Goal: Information Seeking & Learning: Learn about a topic

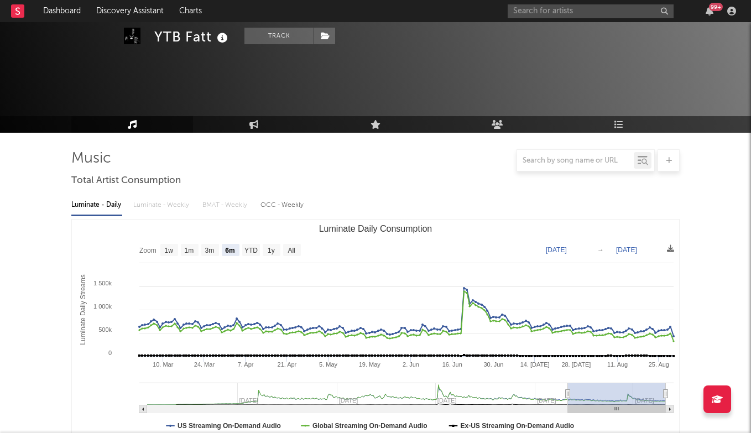
select select "6m"
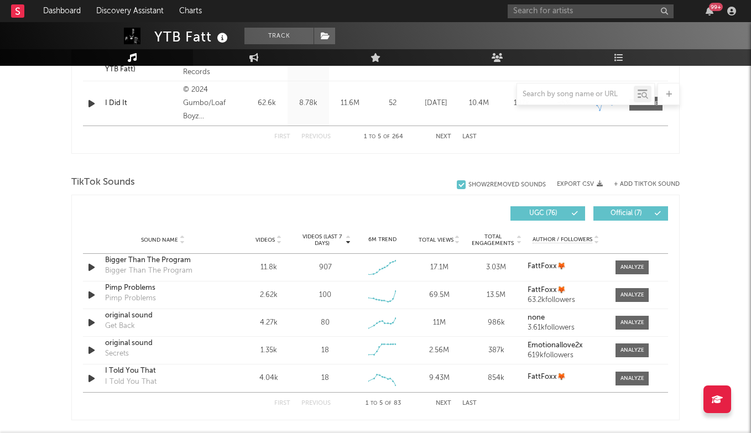
scroll to position [803, 0]
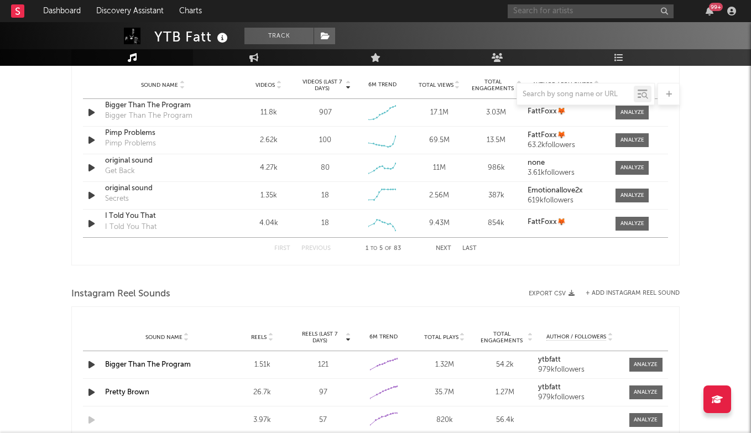
click at [593, 14] on input "text" at bounding box center [591, 11] width 166 height 14
click at [541, 1] on div "[PERSON_NAME] 99 +" at bounding box center [624, 11] width 232 height 22
click at [528, 5] on input "[PERSON_NAME]" at bounding box center [591, 11] width 166 height 14
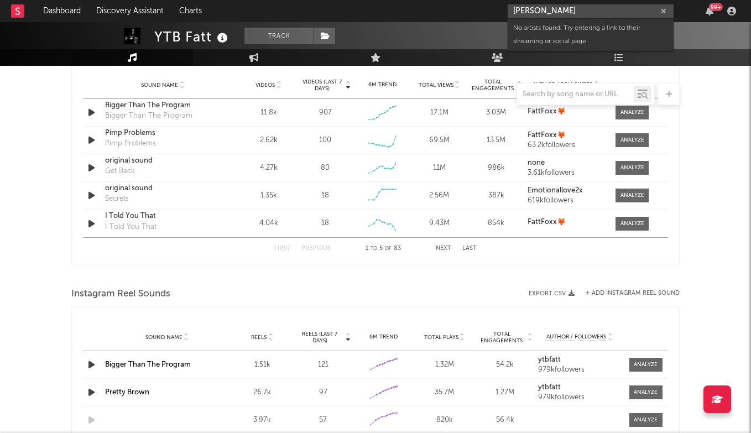
click at [532, 9] on input "[PERSON_NAME]" at bounding box center [591, 11] width 166 height 14
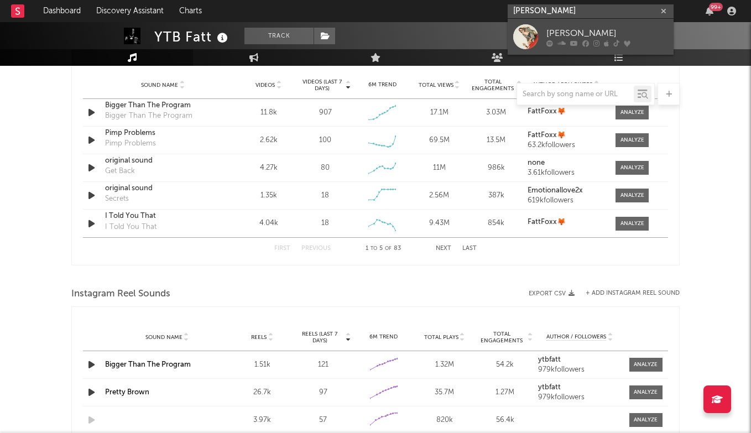
type input "[PERSON_NAME]"
click at [557, 32] on div "[PERSON_NAME]" at bounding box center [607, 33] width 122 height 13
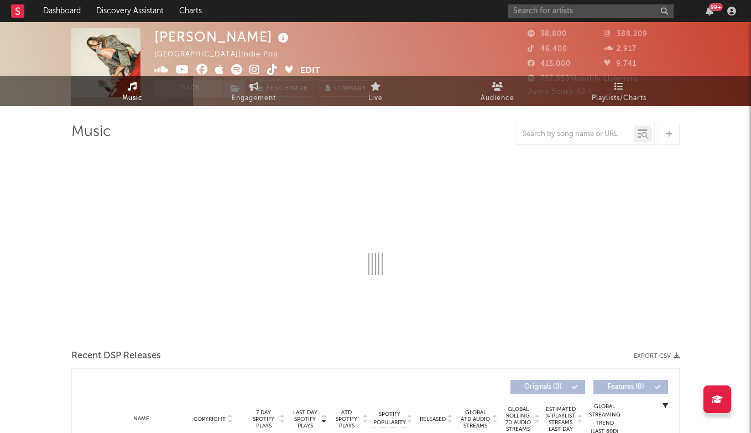
select select "6m"
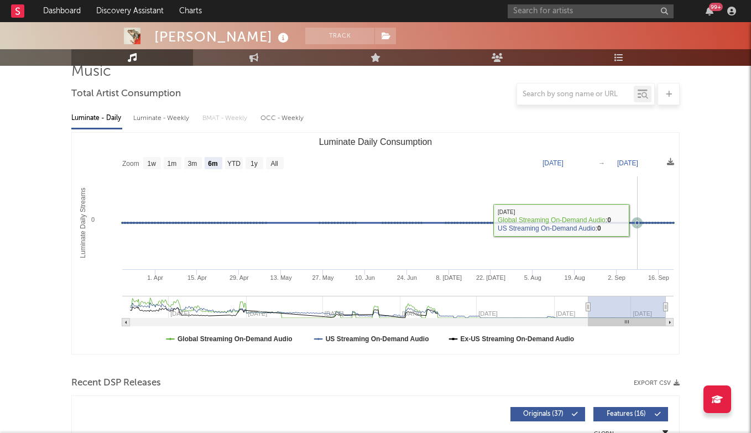
scroll to position [91, 0]
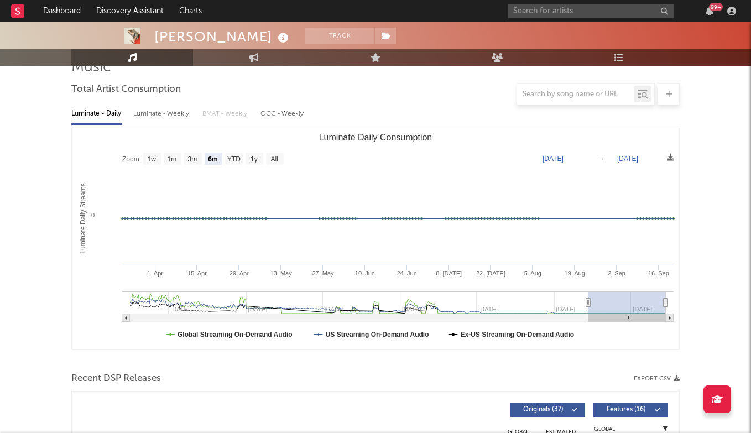
drag, startPoint x: 632, startPoint y: 292, endPoint x: 497, endPoint y: 290, distance: 135.5
click at [497, 290] on icon "Created with Highcharts 10.3.3 Luminate Daily Streams Luminate Daily Consumptio…" at bounding box center [375, 238] width 607 height 221
type input "[DATE]"
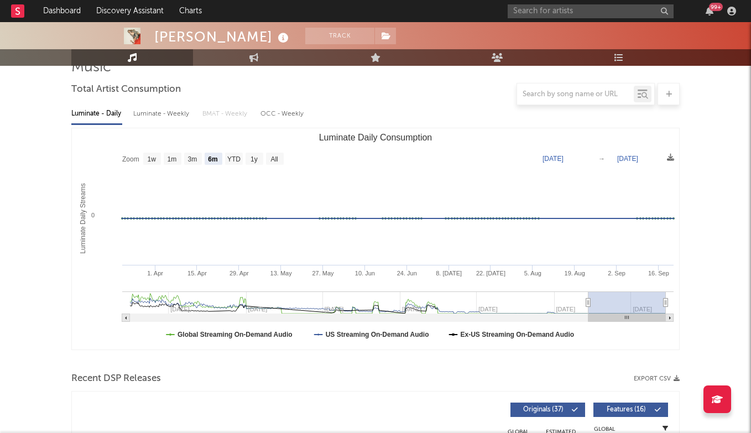
type input "[DATE]"
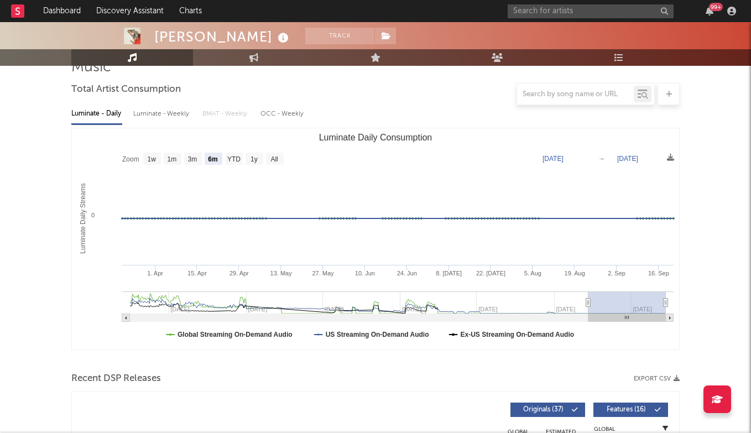
type input "[DATE]"
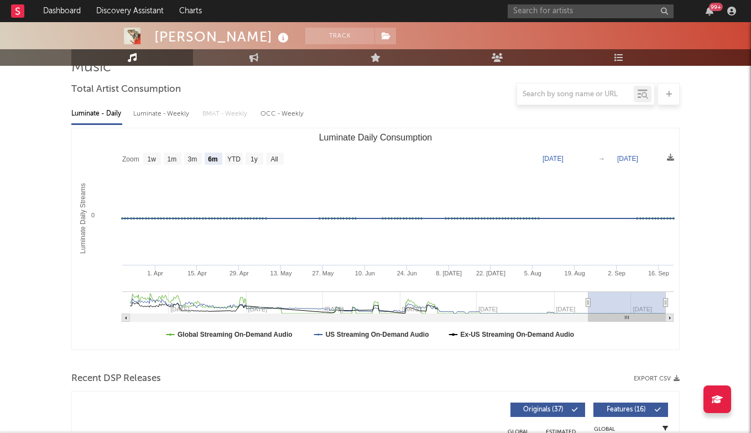
type input "[DATE]"
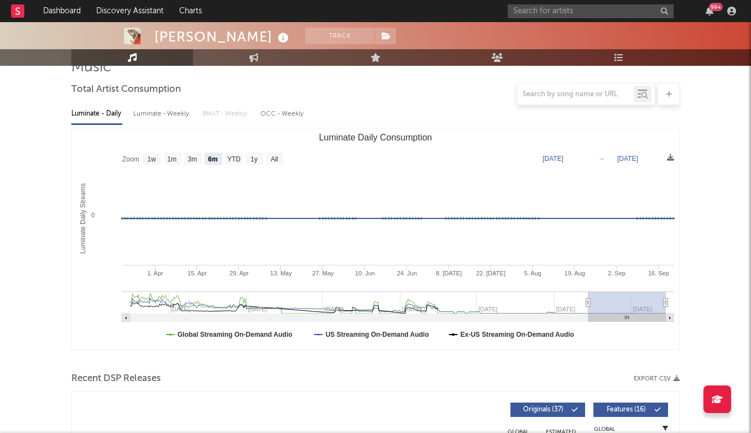
type input "[DATE]"
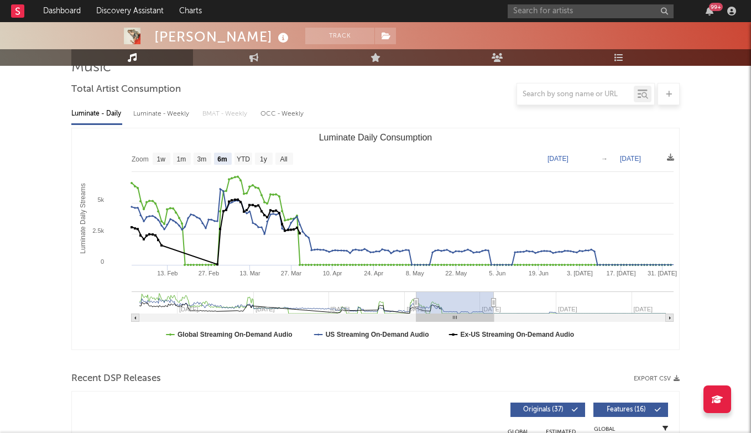
type input "[DATE]"
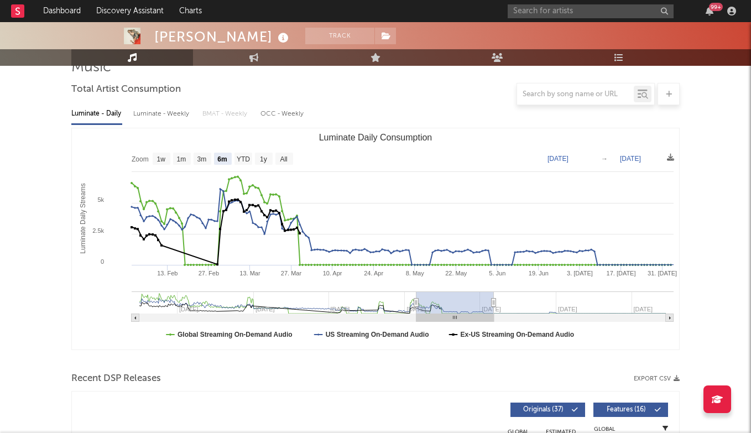
type input "[DATE]"
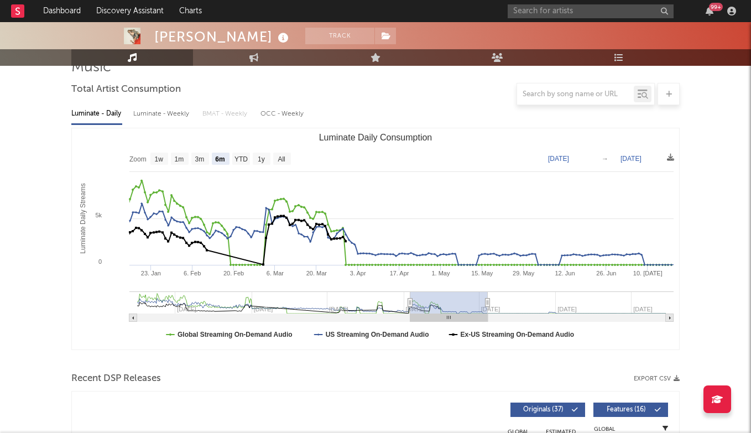
drag, startPoint x: 609, startPoint y: 307, endPoint x: 424, endPoint y: 306, distance: 185.3
click at [424, 306] on rect "Luminate Daily Consumption" at bounding box center [448, 302] width 77 height 22
type input "[DATE]"
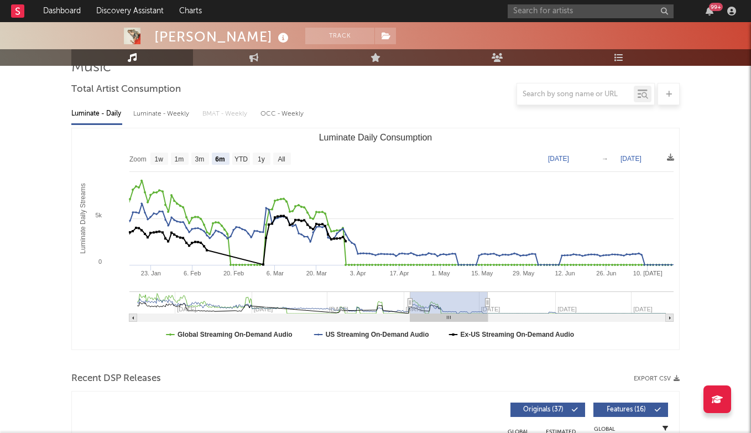
type input "[DATE]"
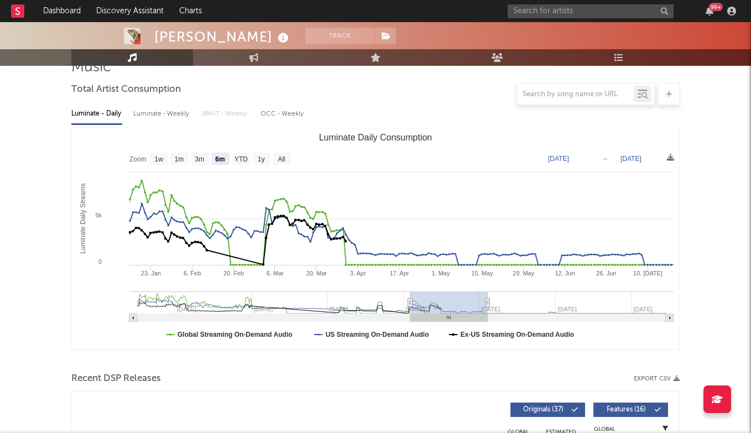
type input "[DATE]"
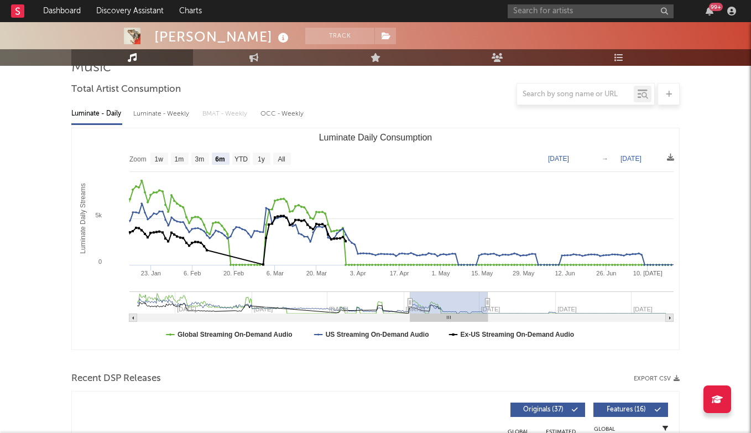
type input "[DATE]"
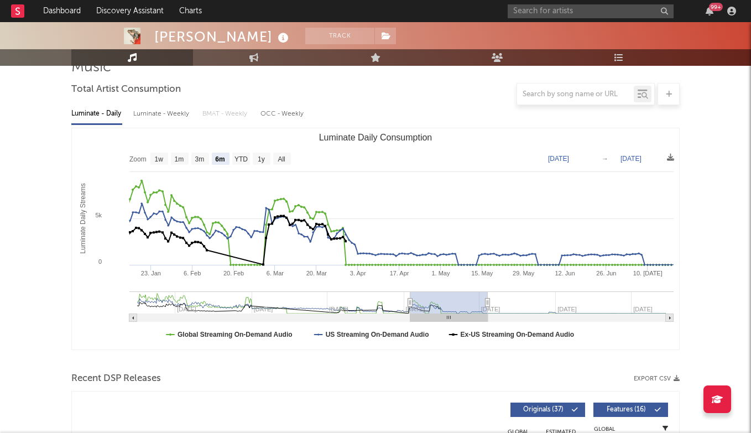
type input "[DATE]"
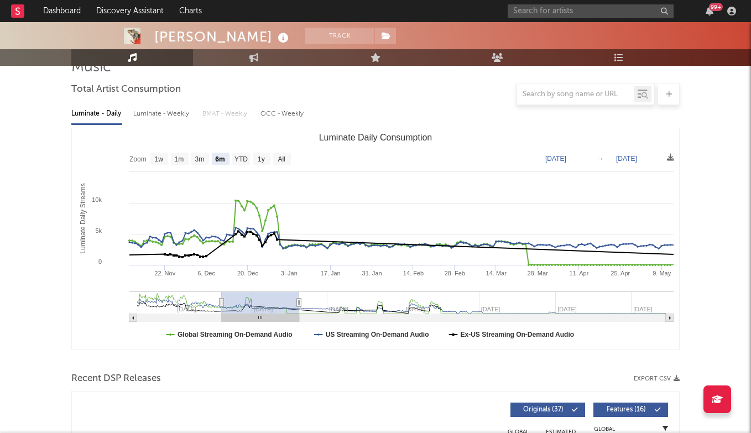
type input "[DATE]"
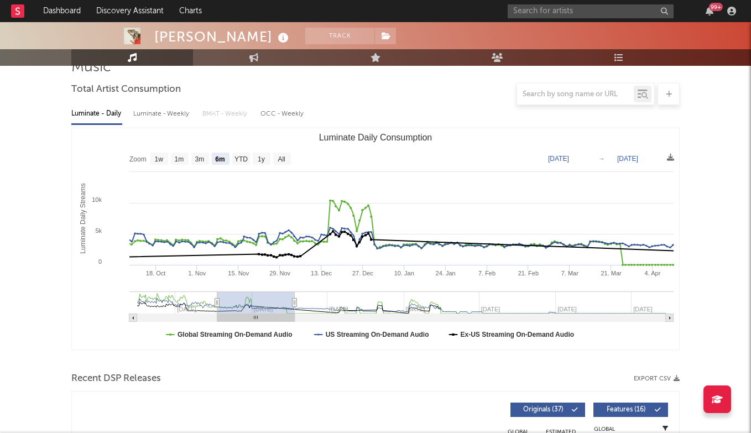
type input "[DATE]"
drag, startPoint x: 449, startPoint y: 309, endPoint x: 257, endPoint y: 301, distance: 192.1
click at [256, 301] on rect "Luminate Daily Consumption" at bounding box center [255, 302] width 77 height 22
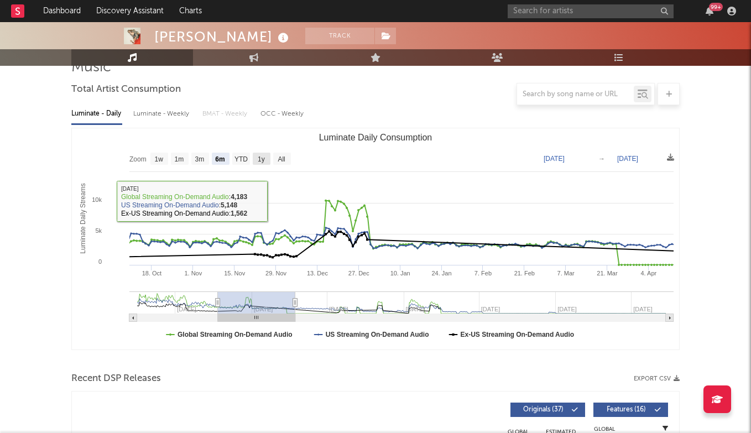
click at [265, 157] on text "1y" at bounding box center [261, 159] width 7 height 8
select select "1y"
type input "[DATE]"
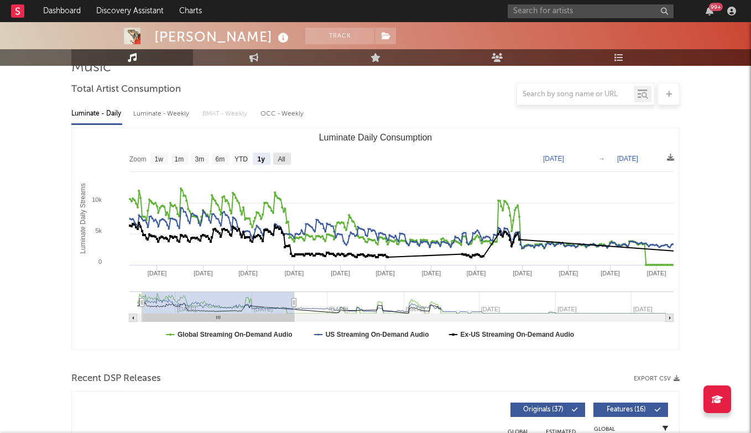
click at [287, 156] on rect "Luminate Daily Consumption" at bounding box center [282, 159] width 18 height 12
select select "All"
type input "[DATE]"
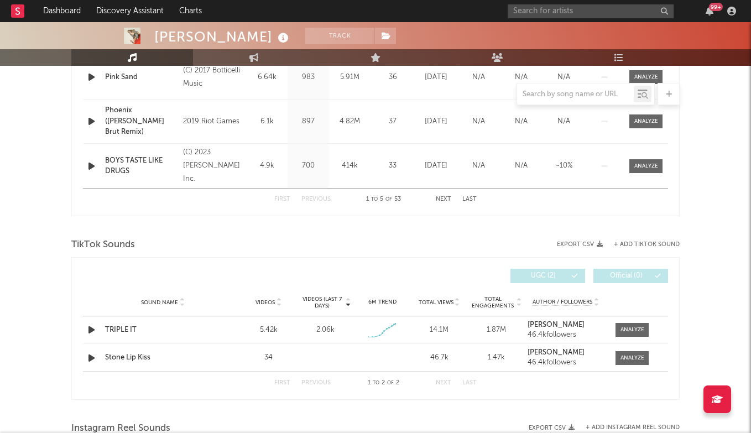
scroll to position [614, 0]
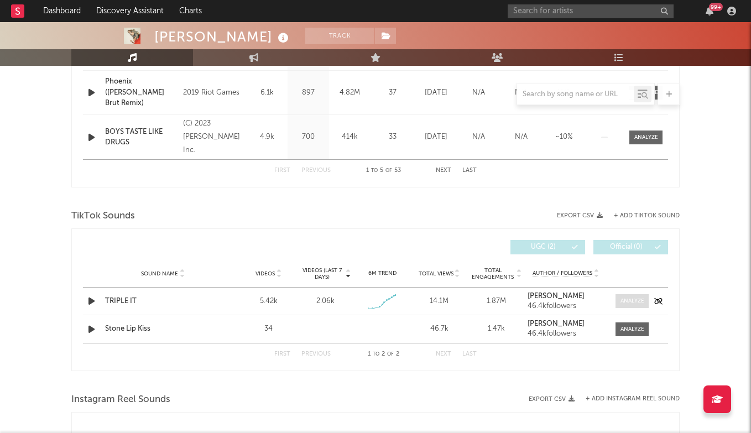
click at [636, 296] on span at bounding box center [632, 301] width 33 height 14
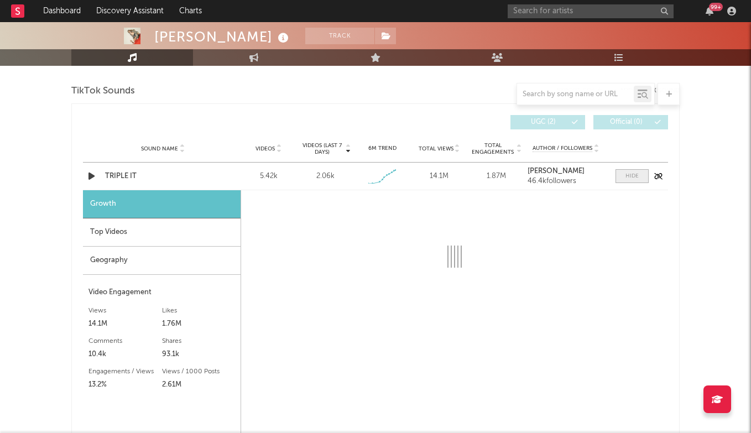
scroll to position [787, 0]
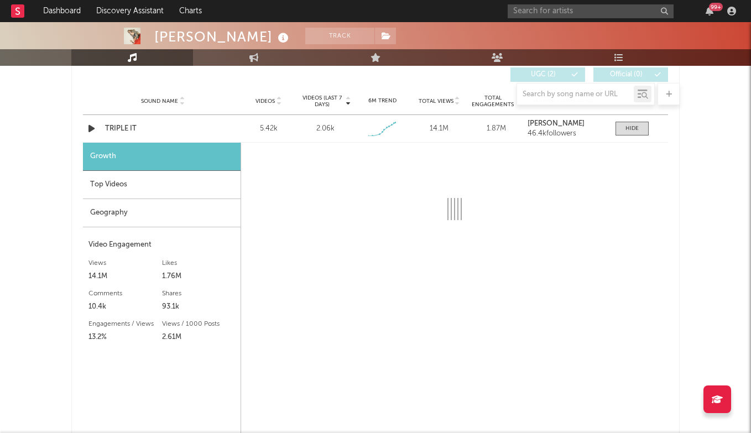
select select "1w"
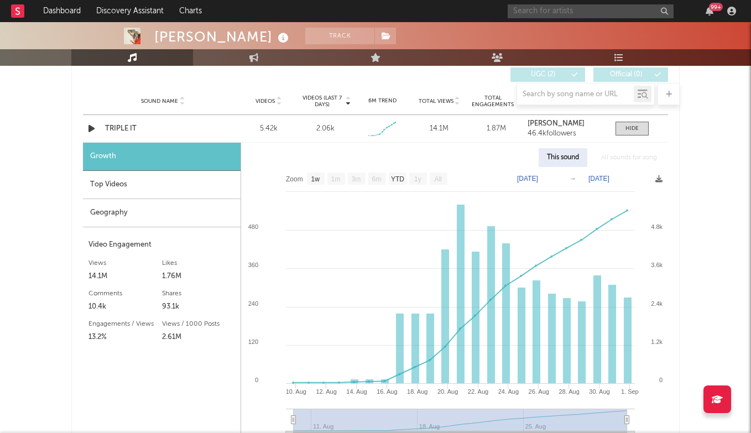
click at [598, 16] on input "text" at bounding box center [591, 11] width 166 height 14
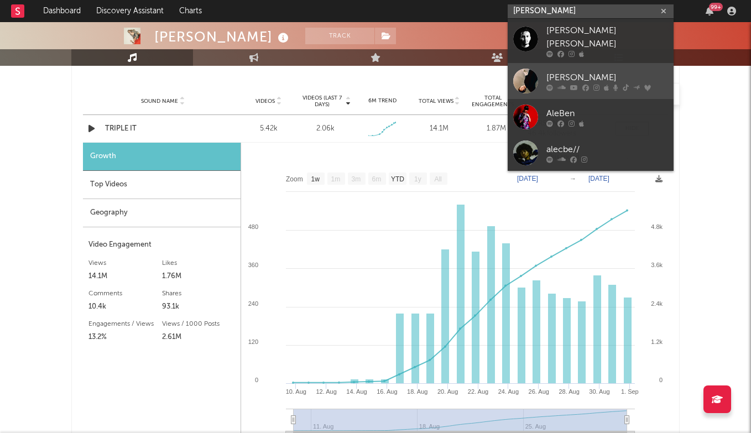
type input "[PERSON_NAME]"
click at [605, 63] on link "[PERSON_NAME]" at bounding box center [591, 81] width 166 height 36
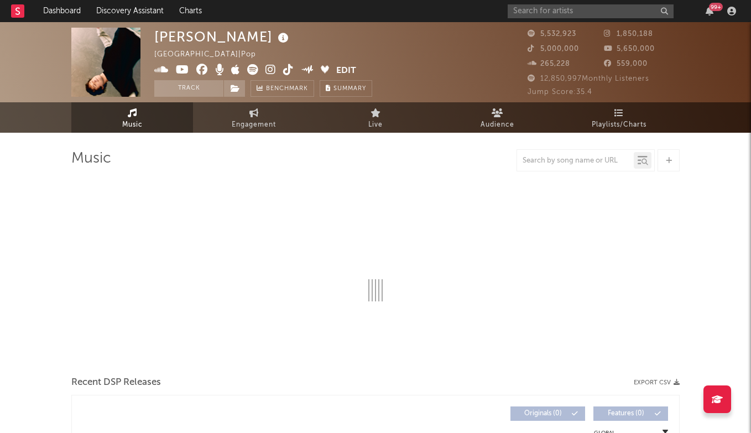
select select "6m"
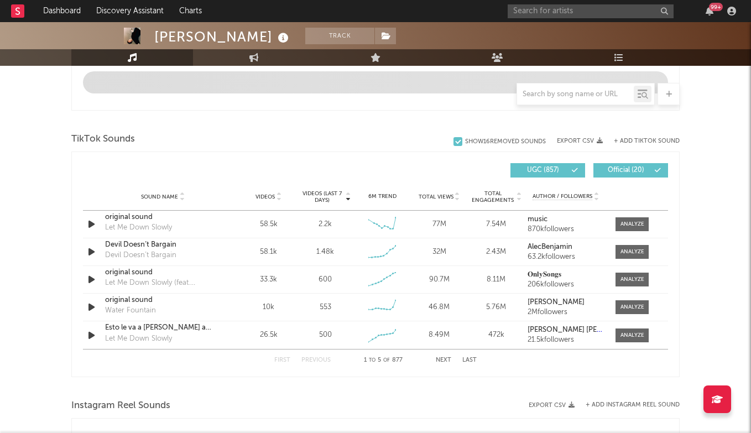
scroll to position [678, 0]
